Goal: Check status: Check status

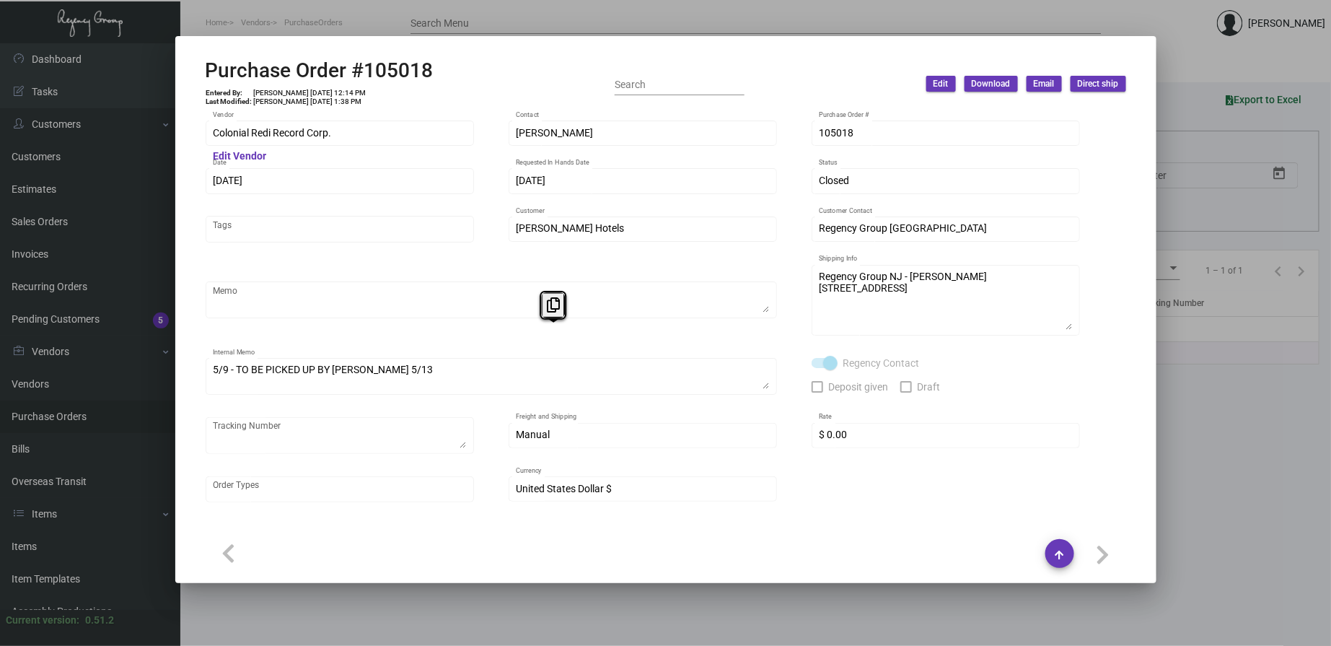
scroll to position [1202, 0]
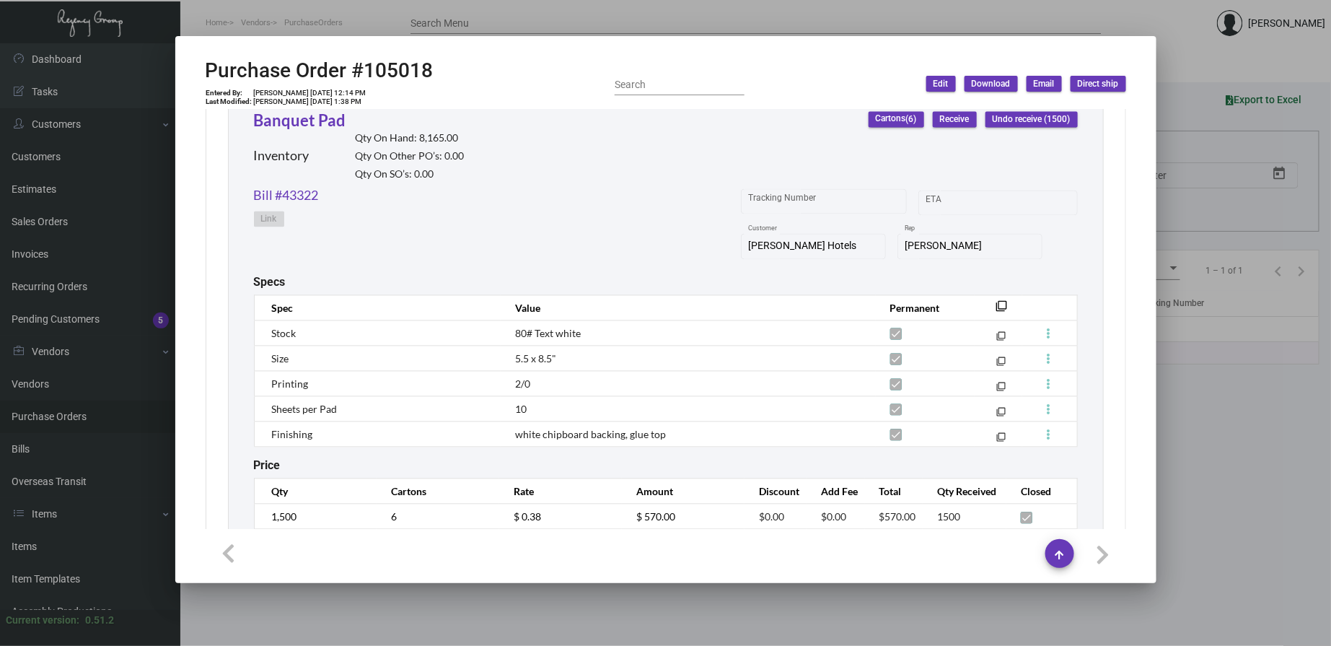
click at [84, 453] on div at bounding box center [665, 323] width 1331 height 646
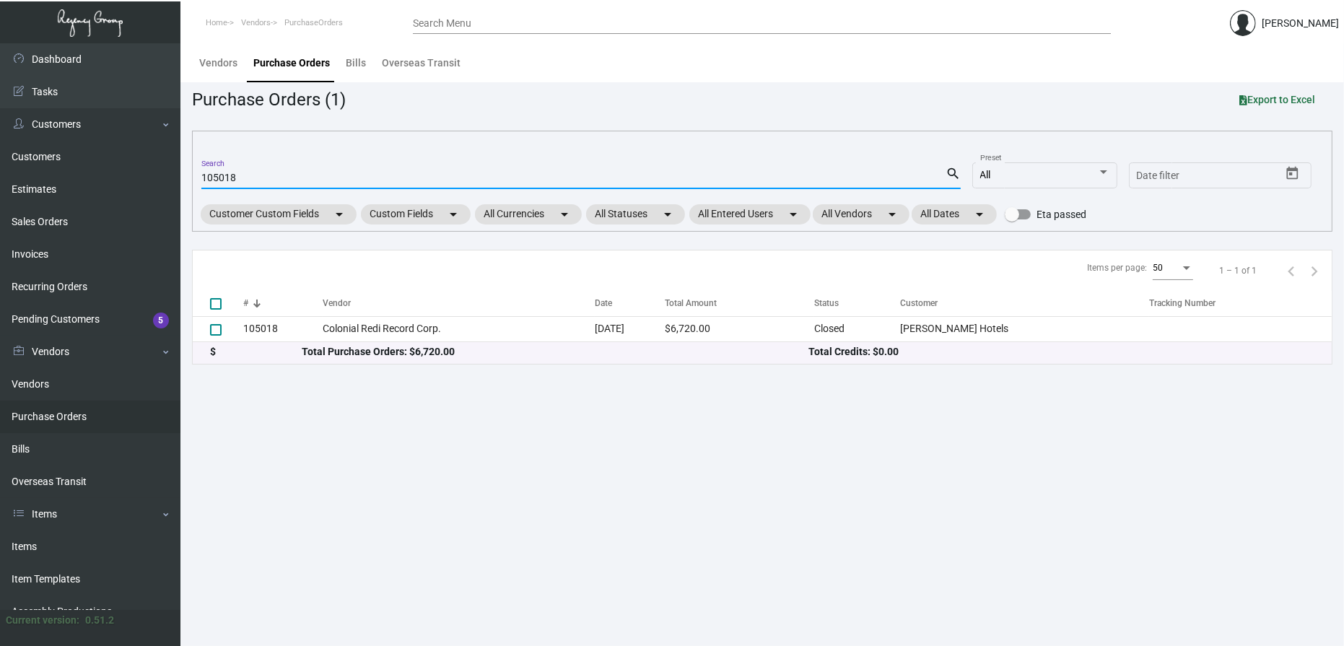
click at [240, 177] on input "105018" at bounding box center [573, 178] width 744 height 12
type input "97945"
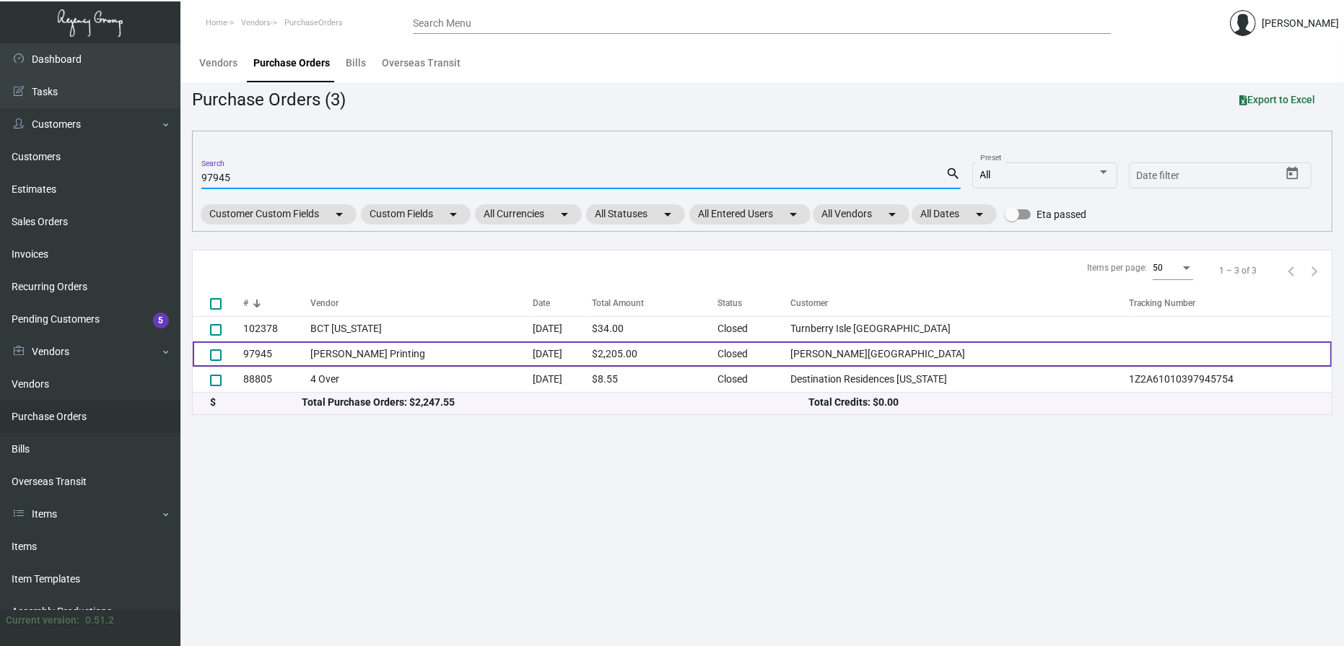
click at [379, 349] on td "[PERSON_NAME] Printing" at bounding box center [421, 353] width 222 height 25
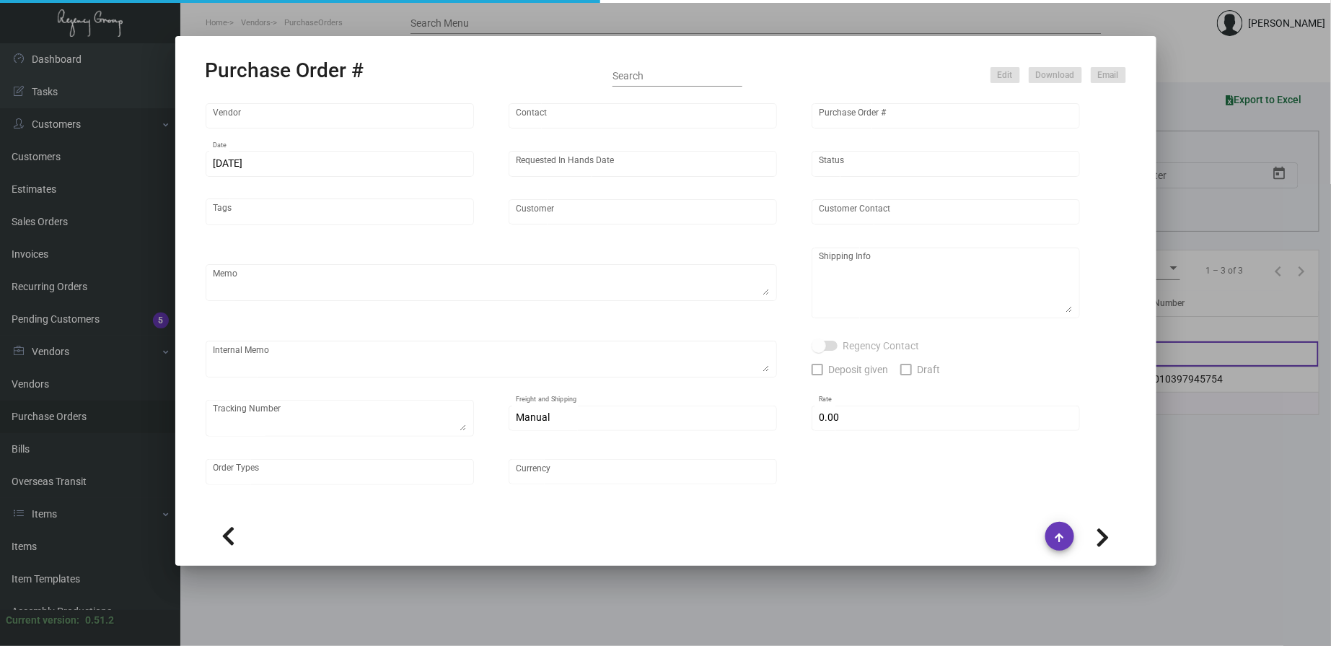
type input "[PERSON_NAME] Printing"
type input "[PERSON_NAME]"
type input "97945"
type input "[DATE]"
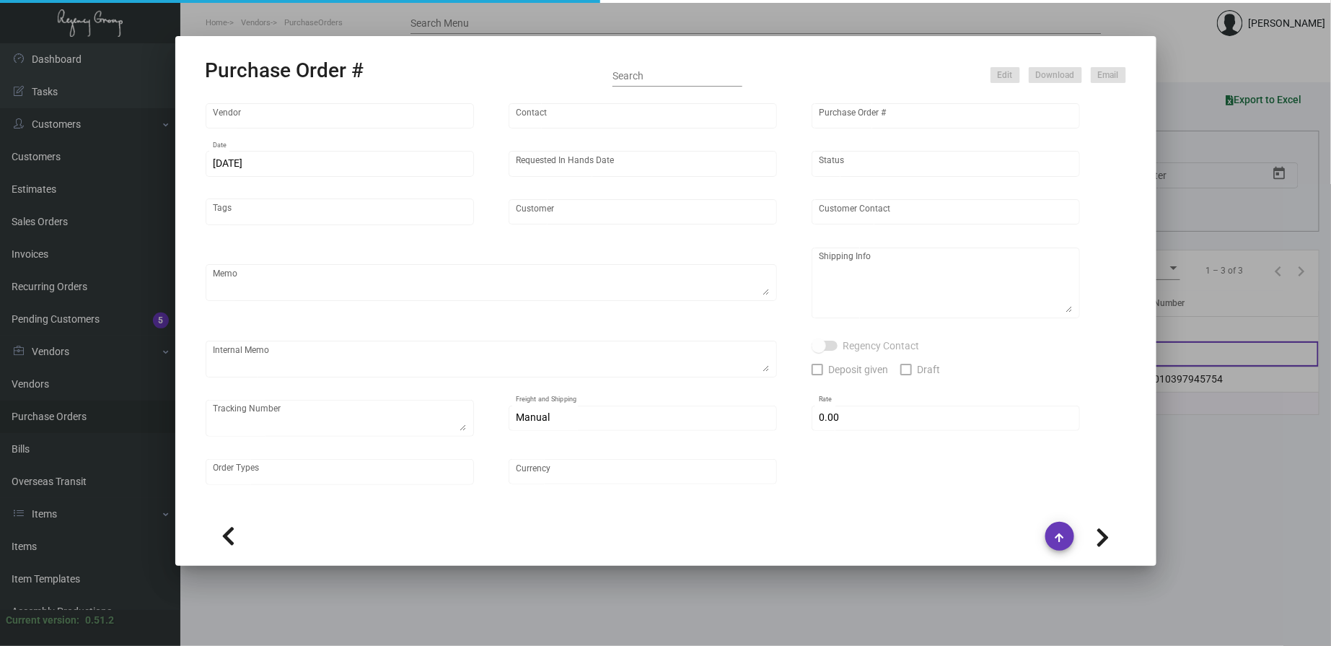
type input "[PERSON_NAME][GEOGRAPHIC_DATA]"
type textarea "Please reference Quote dated [DATE]. NOTE THAT ONE CARTON OF PAPER IS COMING TO…"
type textarea "Regency Group NJ - [PERSON_NAME] [STREET_ADDRESS]"
type textarea "TOTAL ORDER IS FOR 20K Notecards ; only one carton will be shipped to Vendor to…"
checkbox input "true"
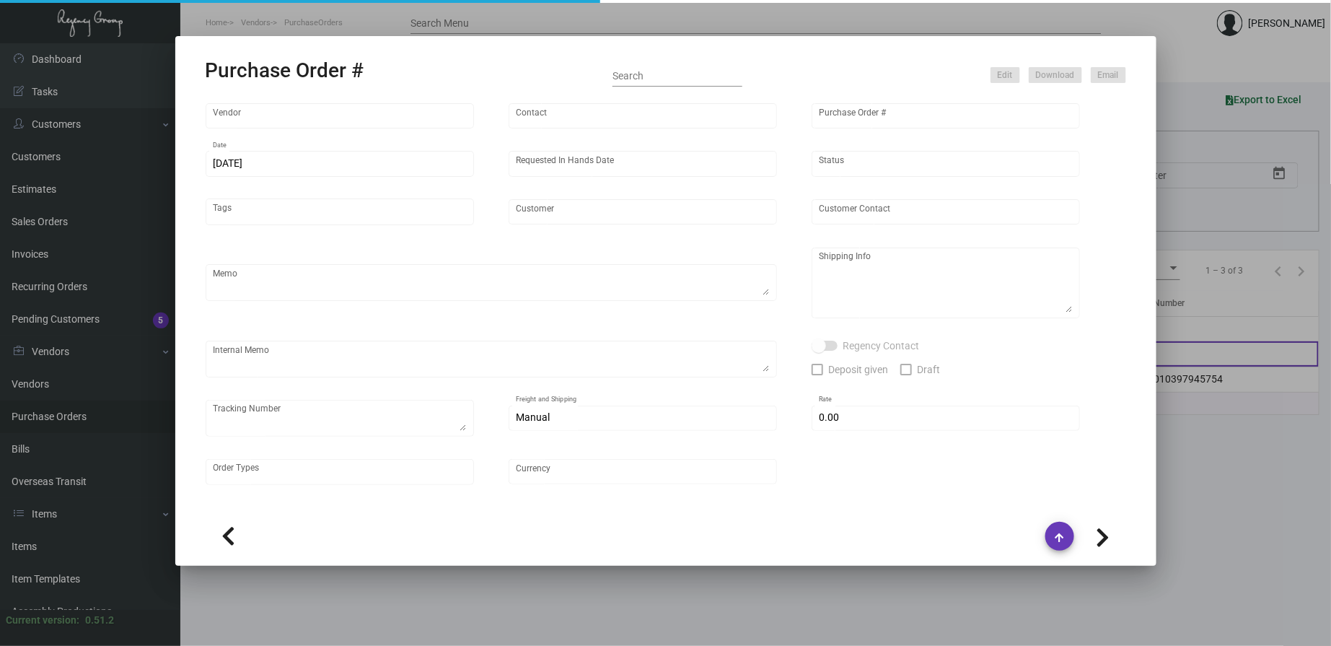
type input "$ 0.00"
type input "United States Dollar $"
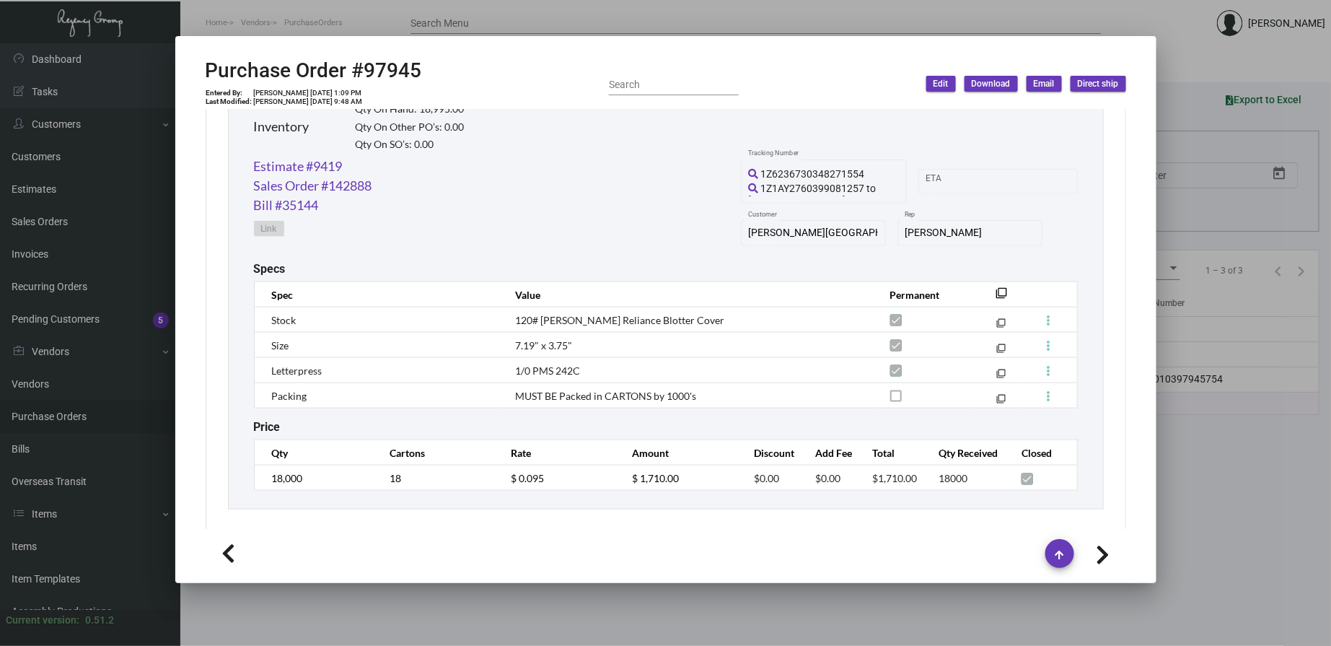
scroll to position [802, 0]
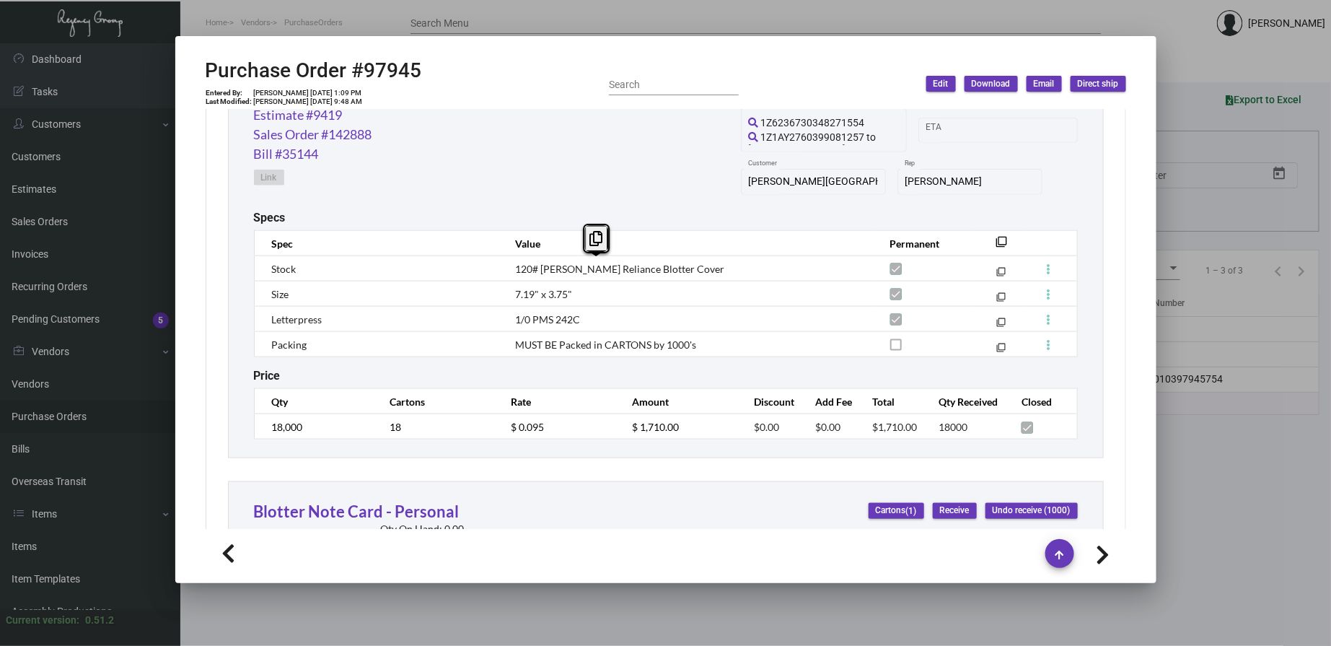
drag, startPoint x: 683, startPoint y: 274, endPoint x: 513, endPoint y: 269, distance: 169.6
click at [513, 269] on td "120# [PERSON_NAME] Reliance Blotter Cover" at bounding box center [688, 268] width 374 height 25
copy span "120# [PERSON_NAME] Reliance Blotter Cover"
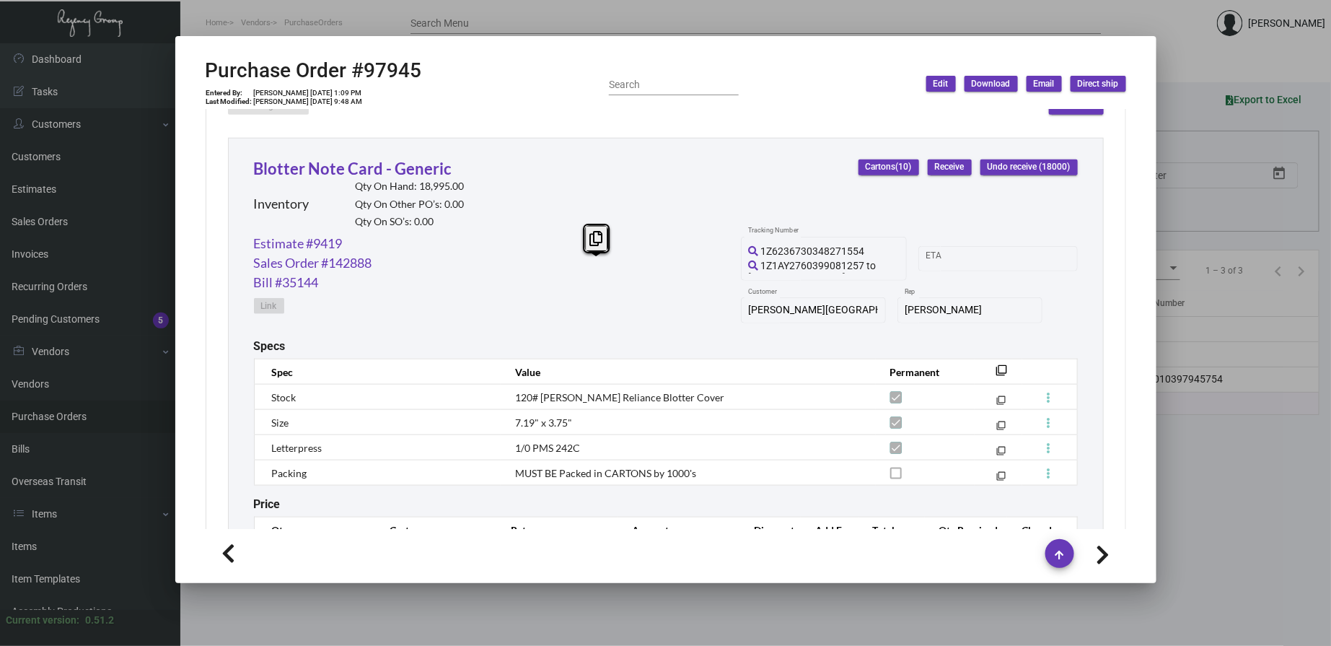
scroll to position [667, 0]
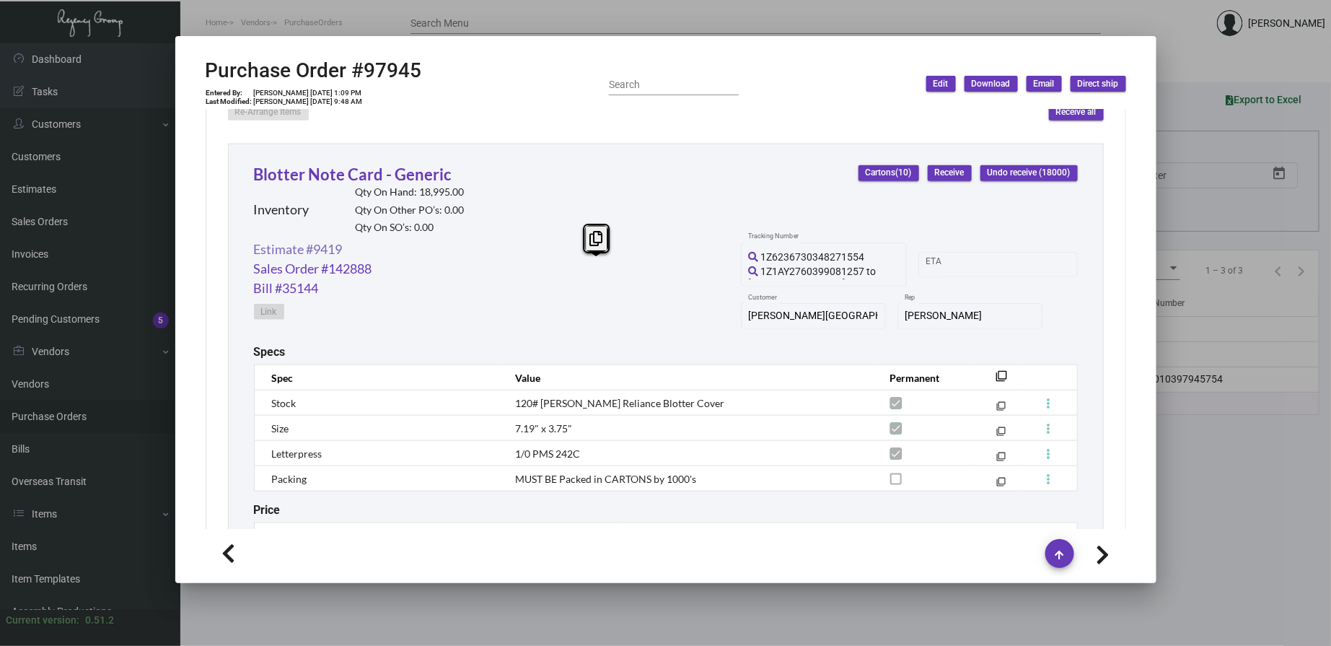
click at [322, 254] on link "Estimate #9419" at bounding box center [298, 249] width 89 height 19
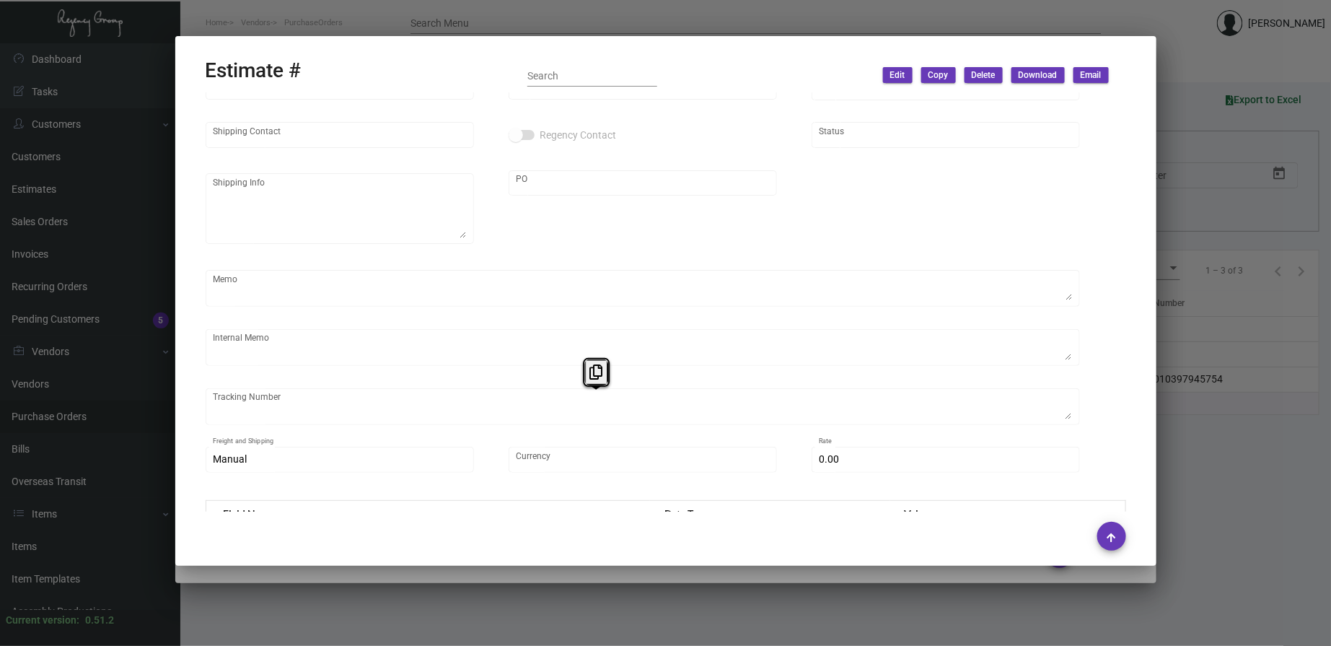
scroll to position [133, 0]
type input "[PERSON_NAME][GEOGRAPHIC_DATA]"
type input "[PERSON_NAME]"
type input "9419"
type input "[DATE]"
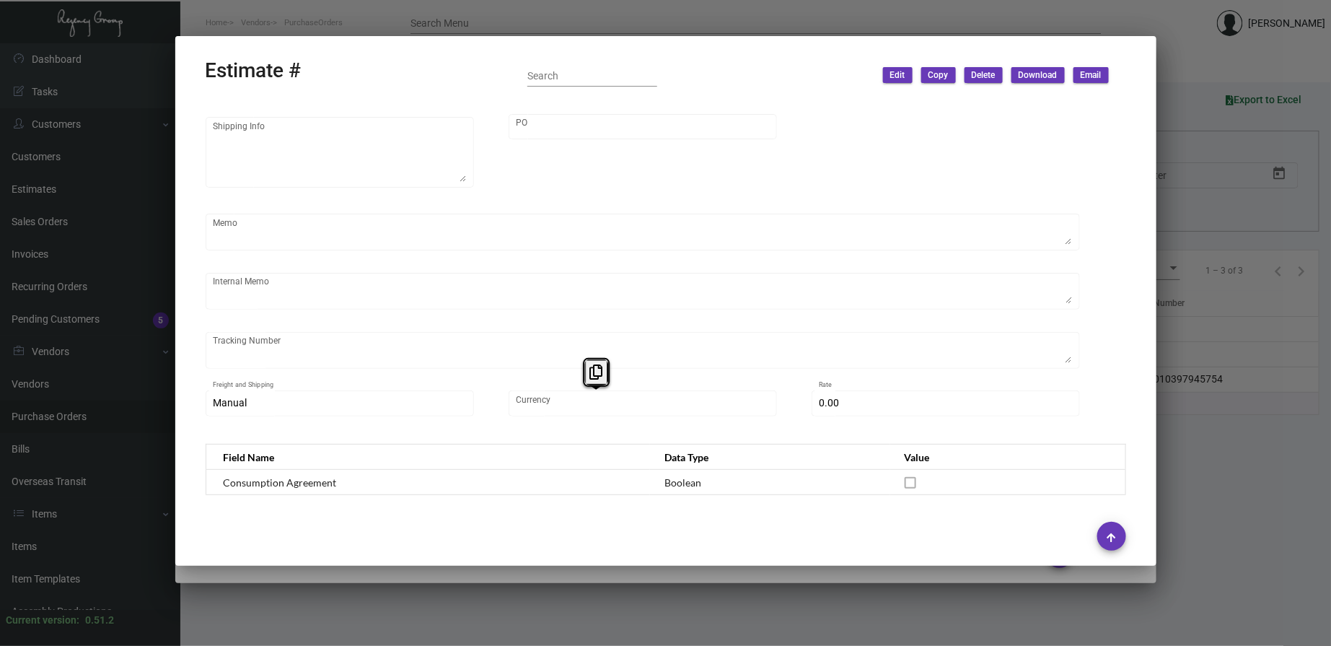
type input "[PERSON_NAME]"
type input "United States Dollar $"
type input "$ 0.00"
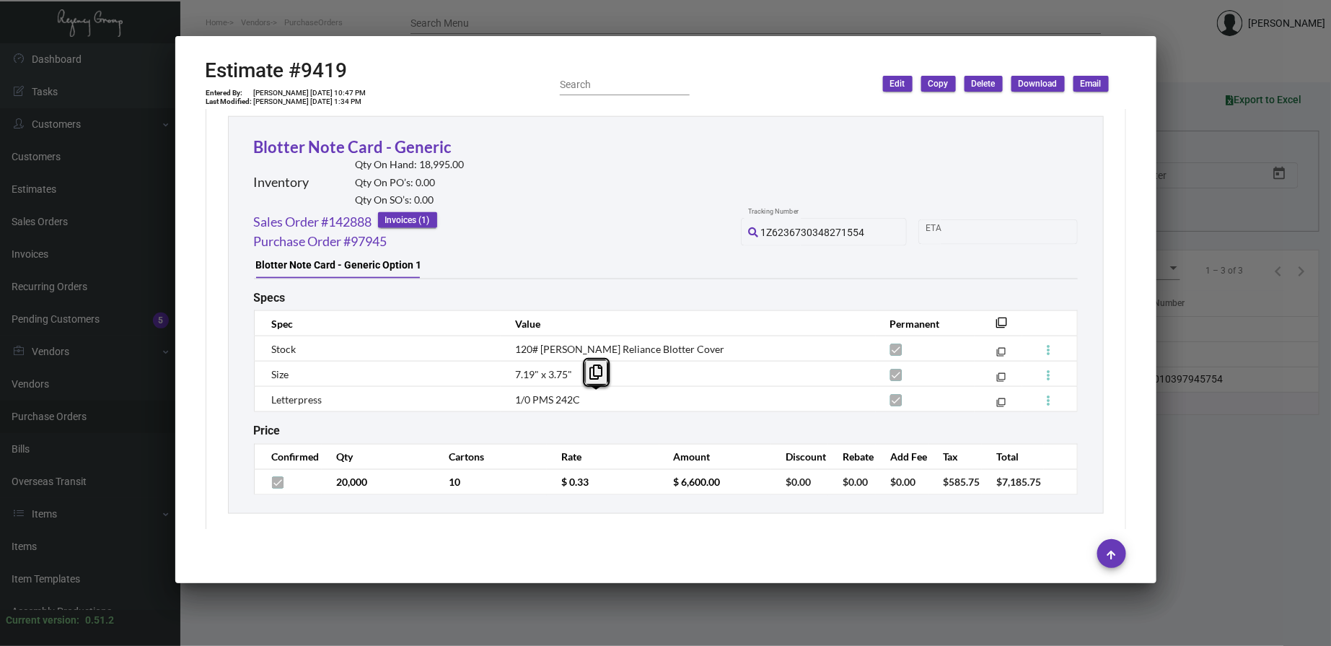
scroll to position [0, 0]
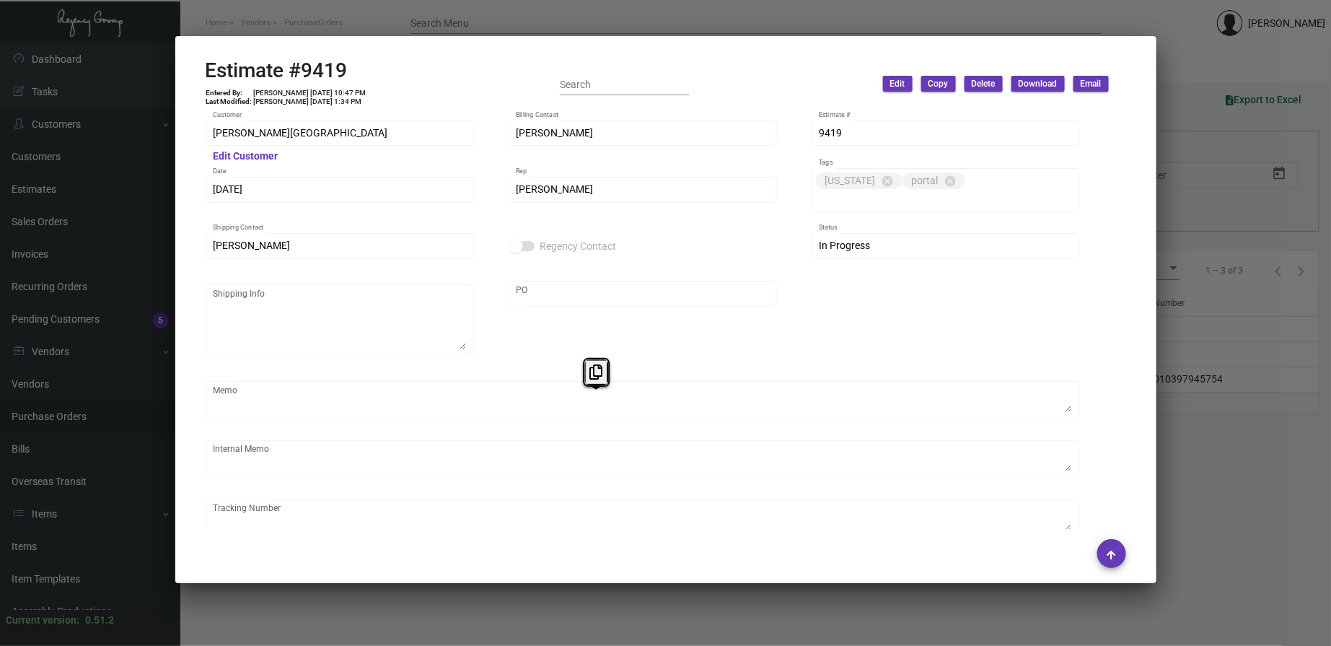
click at [466, 11] on div at bounding box center [665, 323] width 1331 height 646
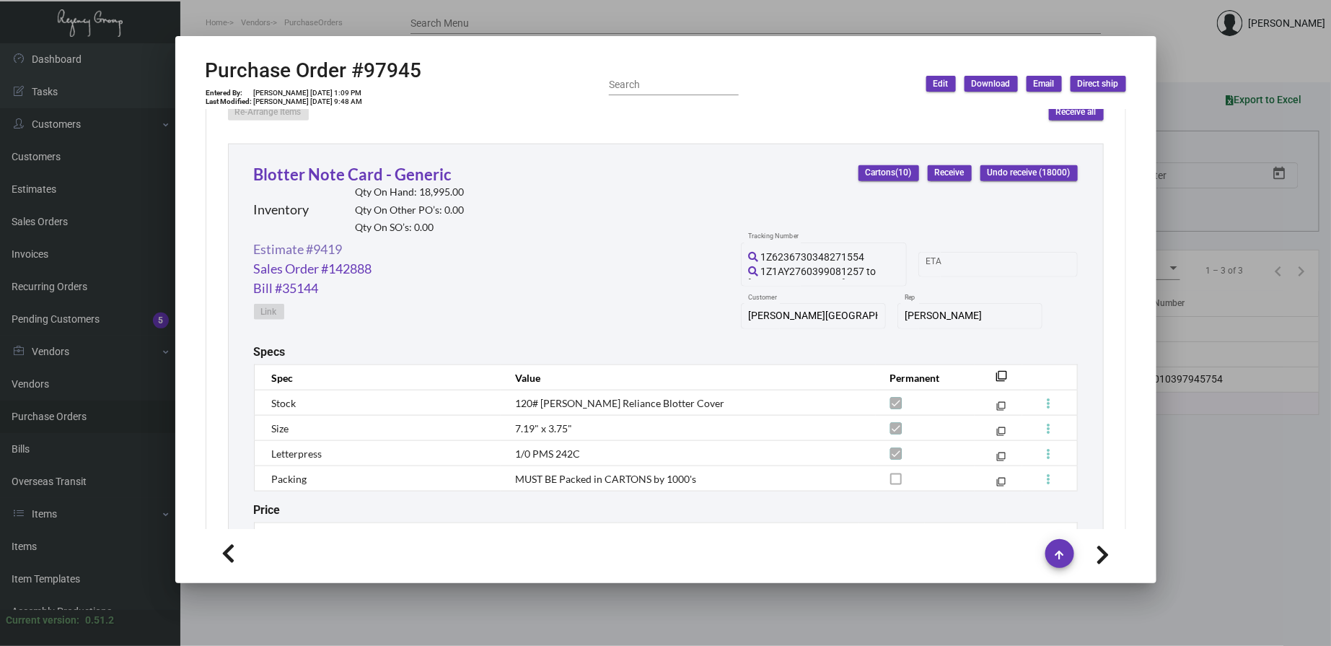
click at [325, 247] on link "Estimate #9419" at bounding box center [298, 249] width 89 height 19
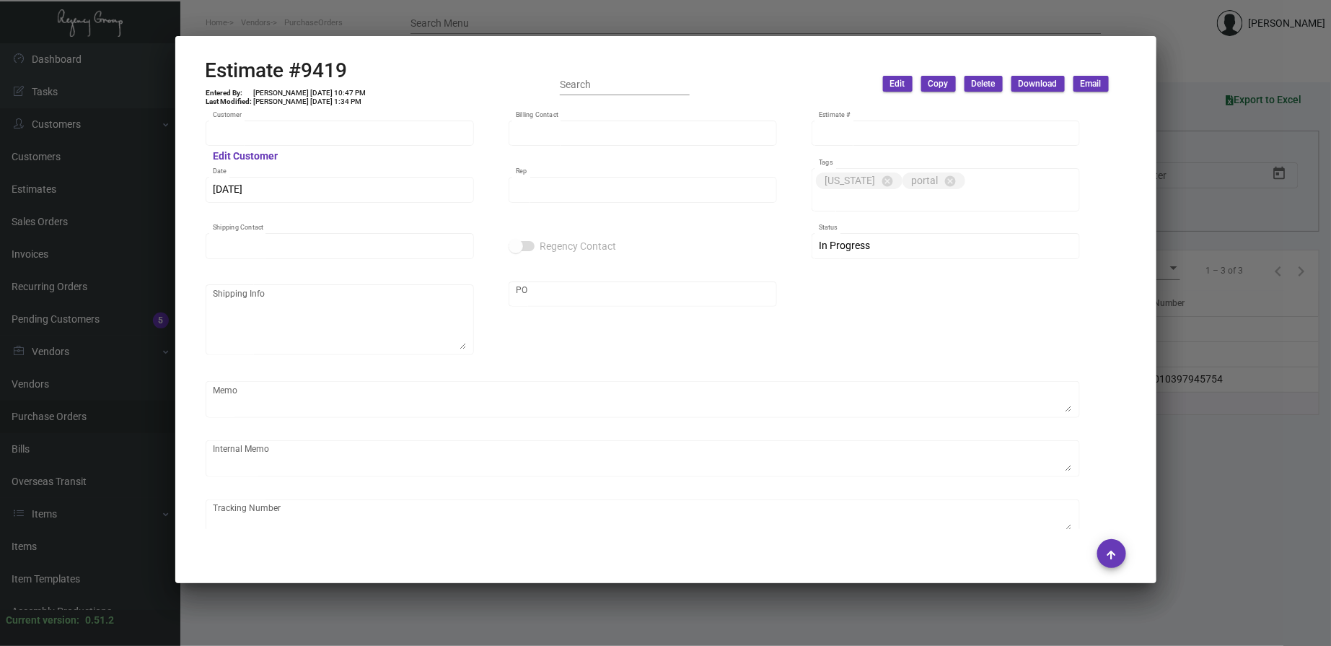
type input "[PERSON_NAME][GEOGRAPHIC_DATA]"
type input "[PERSON_NAME]"
type input "9419"
type input "[DATE]"
type input "[PERSON_NAME]"
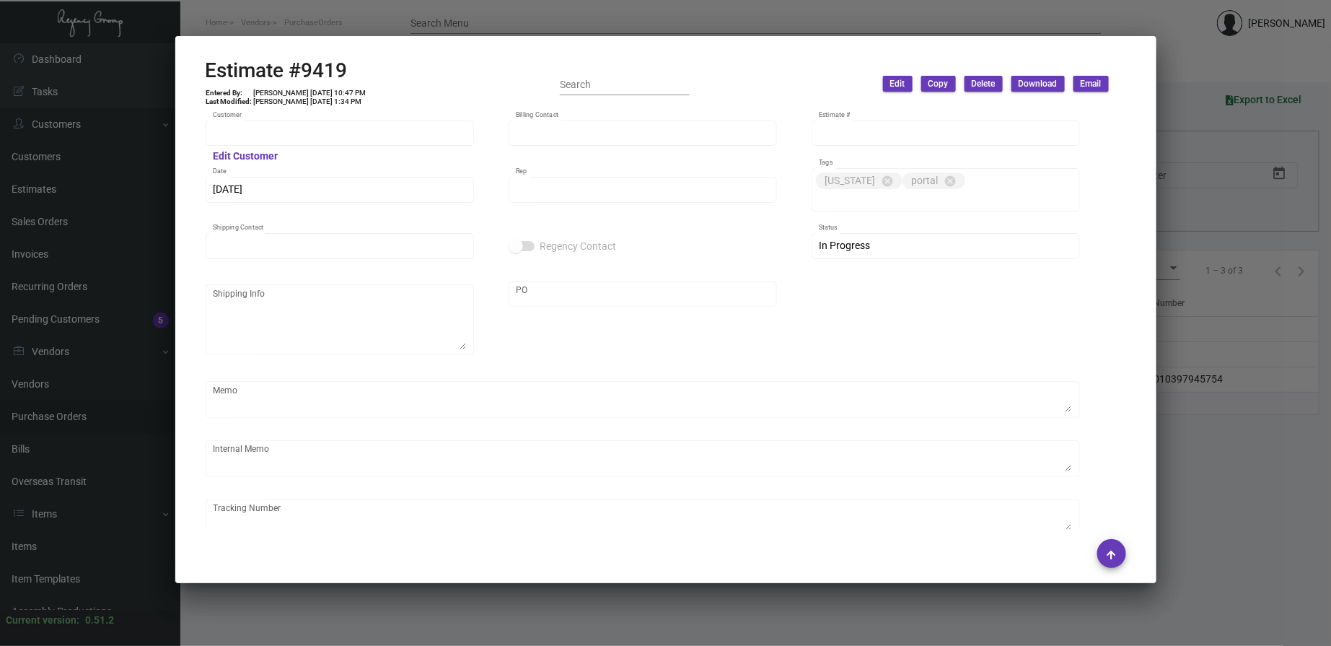
type input "[PERSON_NAME]"
type input "United States Dollar $"
type input "$ 0.00"
